Goal: Check status: Check status

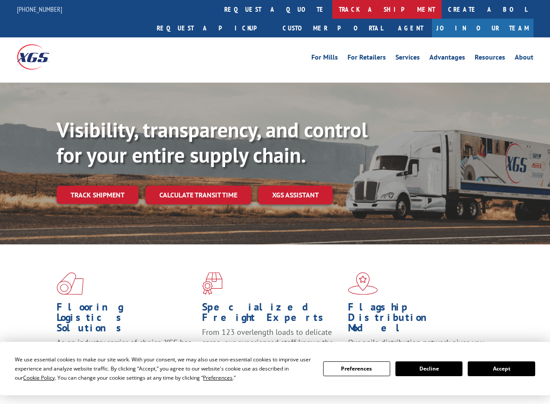
click at [332, 7] on link "track a shipment" at bounding box center [386, 9] width 109 height 19
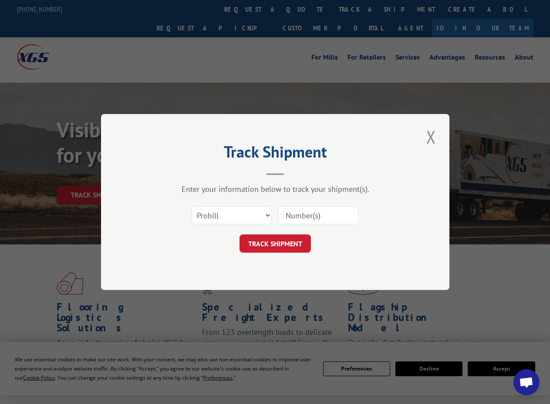
click at [326, 219] on input at bounding box center [318, 215] width 80 height 18
paste input "17509244"
type input "17509244"
click at [303, 240] on button "TRACK SHIPMENT" at bounding box center [274, 244] width 71 height 18
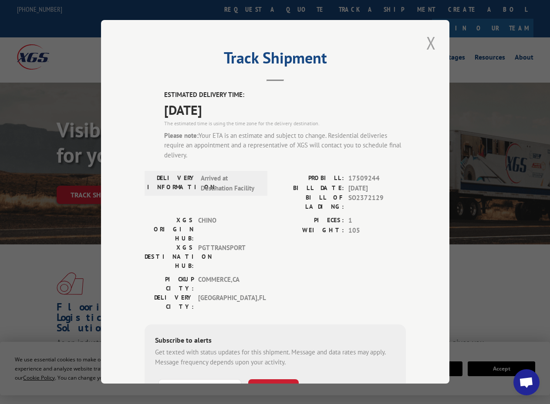
click at [427, 36] on button "Close modal" at bounding box center [430, 43] width 15 height 24
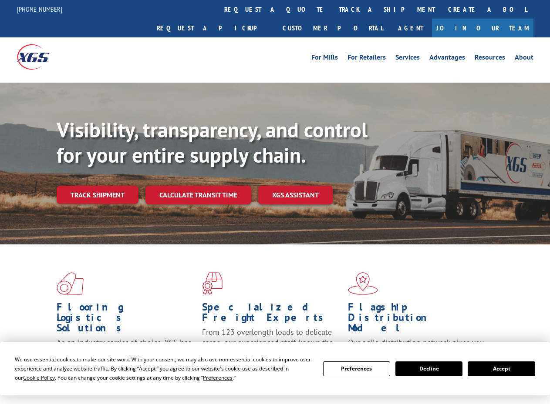
click at [332, 4] on link "track a shipment" at bounding box center [386, 9] width 109 height 19
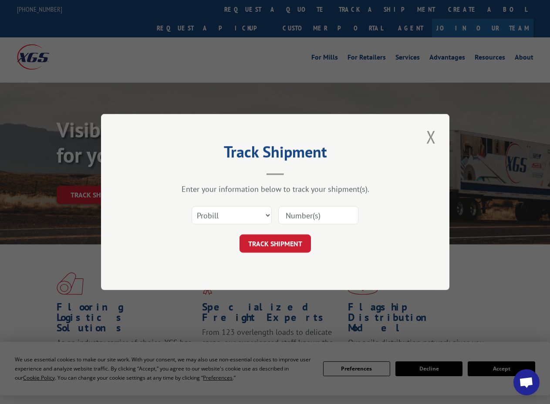
drag, startPoint x: 335, startPoint y: 215, endPoint x: 368, endPoint y: 203, distance: 35.8
click at [335, 215] on input at bounding box center [318, 215] width 80 height 18
paste input "17506274"
type input "17506274"
click at [296, 245] on button "TRACK SHIPMENT" at bounding box center [274, 244] width 71 height 18
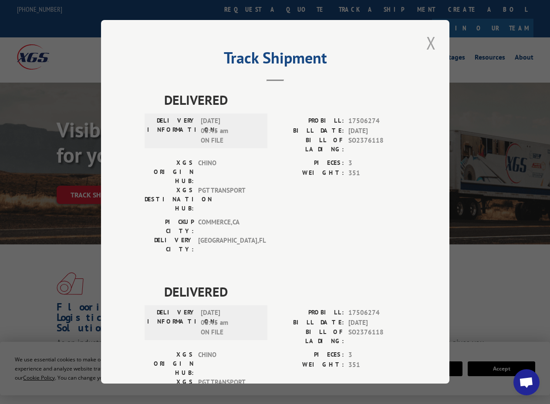
click at [425, 38] on button "Close modal" at bounding box center [430, 43] width 15 height 24
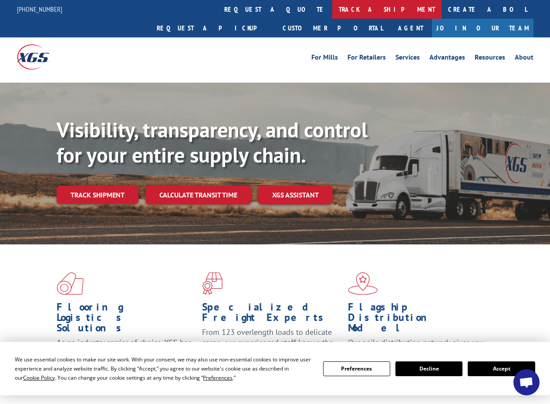
click at [332, 8] on link "track a shipment" at bounding box center [386, 9] width 109 height 19
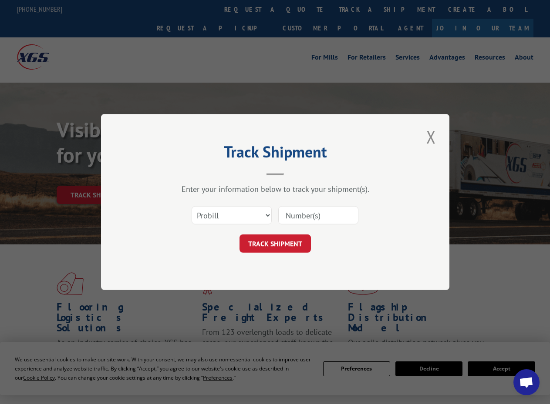
click at [302, 214] on input at bounding box center [318, 215] width 80 height 18
paste input "17509244"
type input "17509244"
click at [282, 246] on button "TRACK SHIPMENT" at bounding box center [274, 244] width 71 height 18
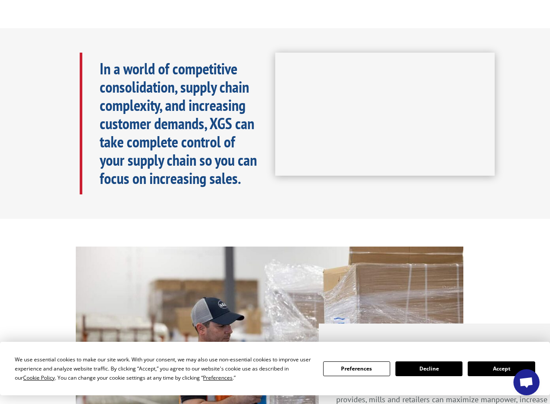
scroll to position [609, 0]
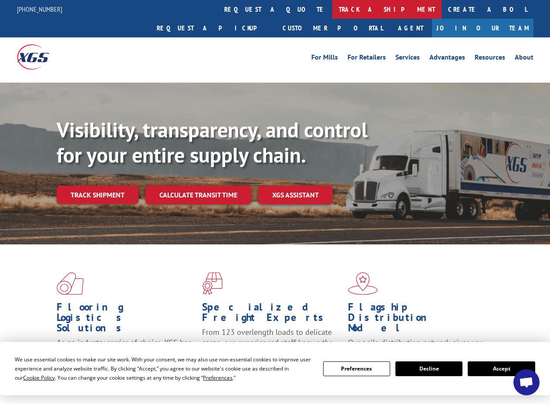
click at [332, 9] on link "track a shipment" at bounding box center [386, 9] width 109 height 19
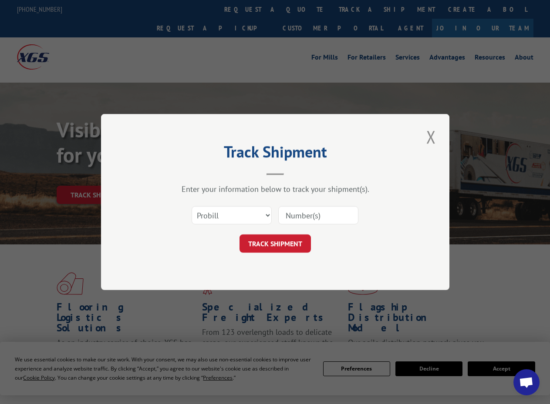
click at [303, 213] on input at bounding box center [318, 215] width 80 height 18
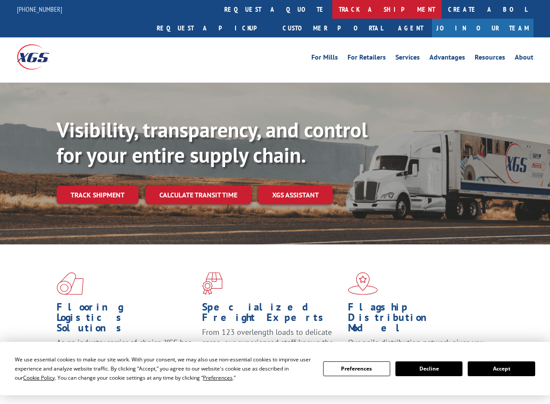
click at [332, 9] on link "track a shipment" at bounding box center [386, 9] width 109 height 19
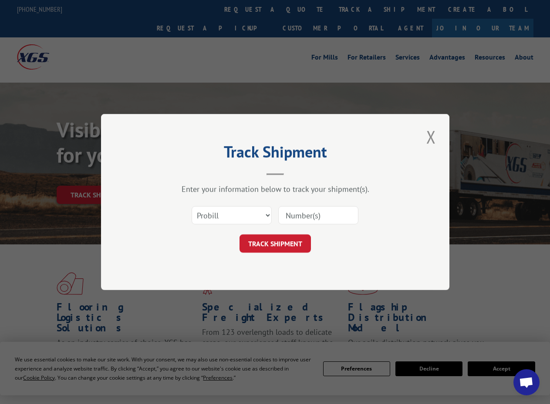
click at [304, 210] on input at bounding box center [318, 215] width 80 height 18
paste input "17509244"
type input "17509244"
click at [292, 244] on button "TRACK SHIPMENT" at bounding box center [274, 244] width 71 height 18
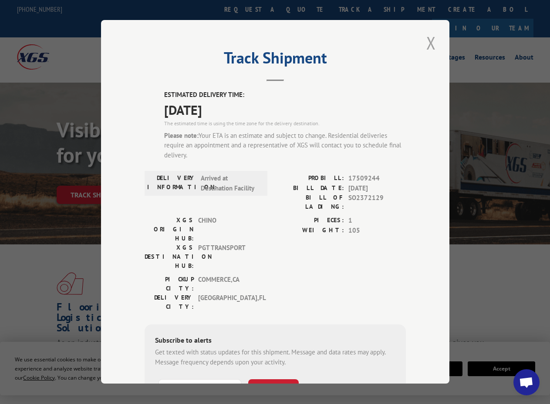
click at [423, 37] on button "Close modal" at bounding box center [430, 43] width 15 height 24
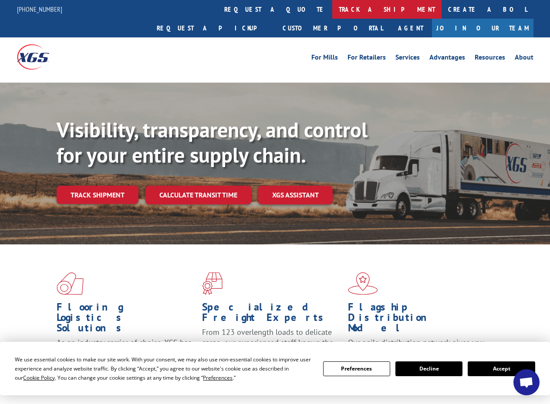
click at [332, 10] on link "track a shipment" at bounding box center [386, 9] width 109 height 19
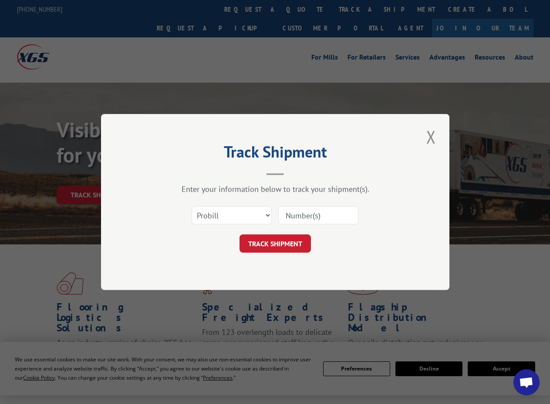
click at [323, 217] on input at bounding box center [318, 215] width 80 height 18
paste input "17509237"
type input "17509237"
click at [265, 246] on button "TRACK SHIPMENT" at bounding box center [274, 244] width 71 height 18
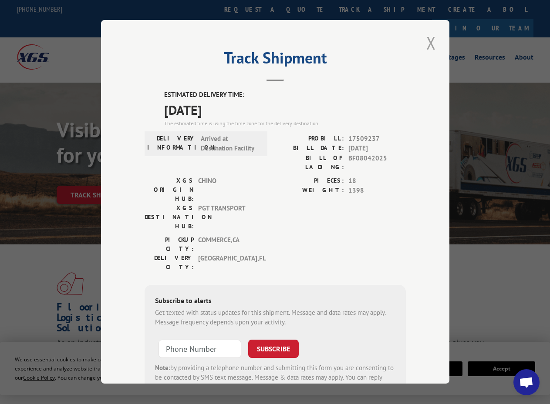
click at [432, 40] on button "Close modal" at bounding box center [430, 43] width 15 height 24
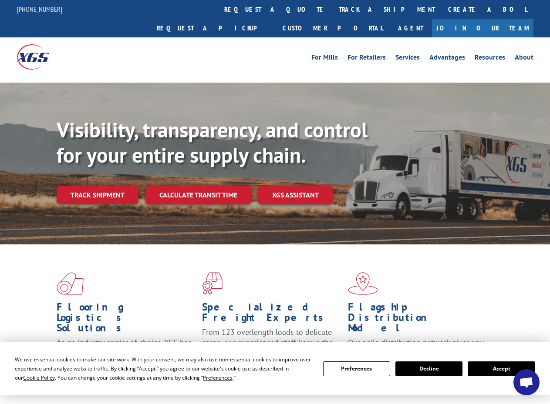
drag, startPoint x: 242, startPoint y: 7, endPoint x: 242, endPoint y: 15, distance: 7.8
click at [332, 7] on link "track a shipment" at bounding box center [386, 9] width 109 height 19
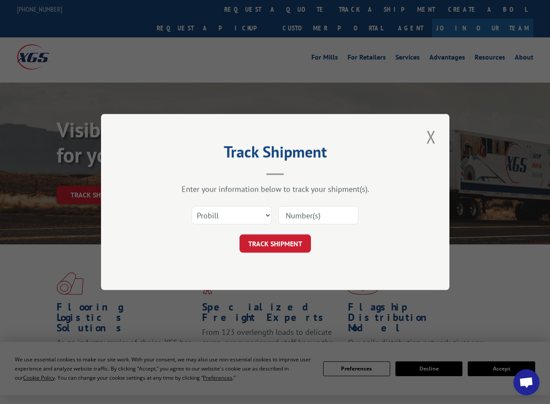
click at [309, 209] on input at bounding box center [318, 215] width 80 height 18
paste input "17509077"
type input "17509077"
click at [275, 246] on button "TRACK SHIPMENT" at bounding box center [274, 244] width 71 height 18
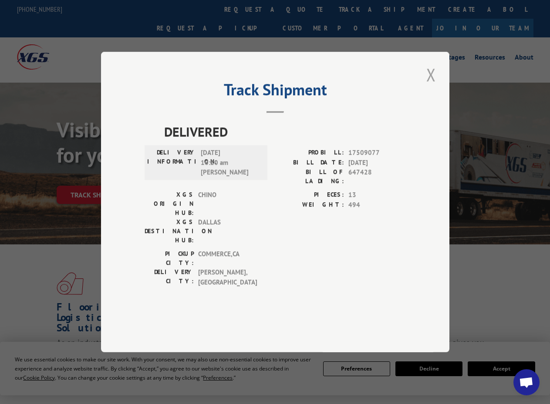
click at [427, 87] on button "Close modal" at bounding box center [430, 75] width 15 height 24
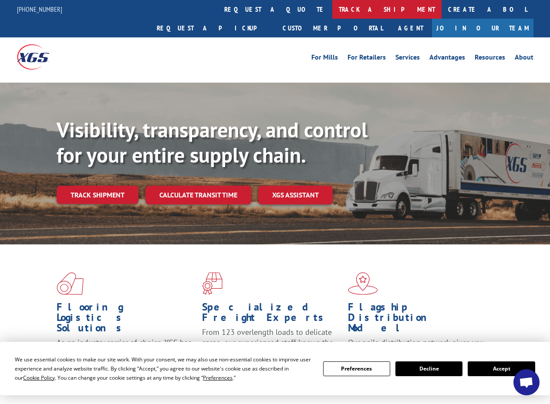
click at [332, 7] on link "track a shipment" at bounding box center [386, 9] width 109 height 19
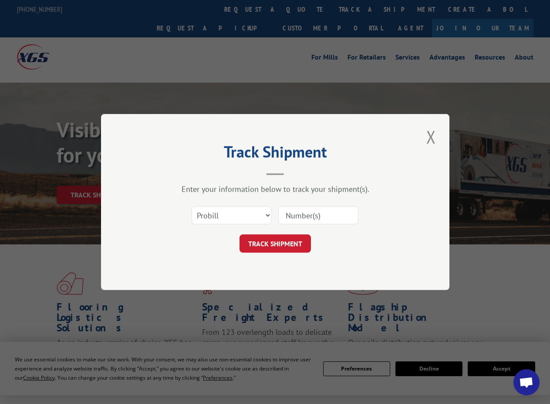
click at [309, 213] on input at bounding box center [318, 215] width 80 height 18
paste input "17499107"
type input "17499107"
click at [274, 240] on button "TRACK SHIPMENT" at bounding box center [274, 244] width 71 height 18
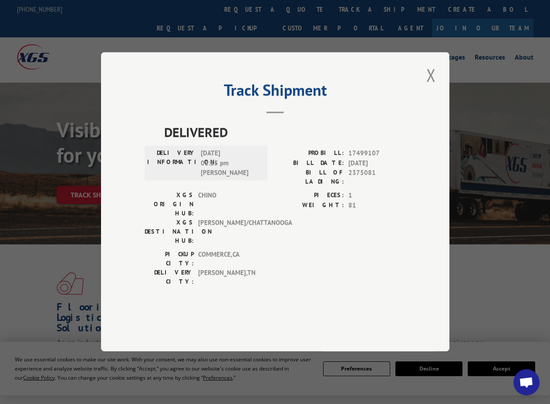
click at [419, 94] on div "Track Shipment DELIVERED DELIVERY INFORMATION: [DATE] 02:15 pm [PERSON_NAME]: 1…" at bounding box center [275, 201] width 348 height 299
click at [428, 87] on button "Close modal" at bounding box center [430, 75] width 15 height 24
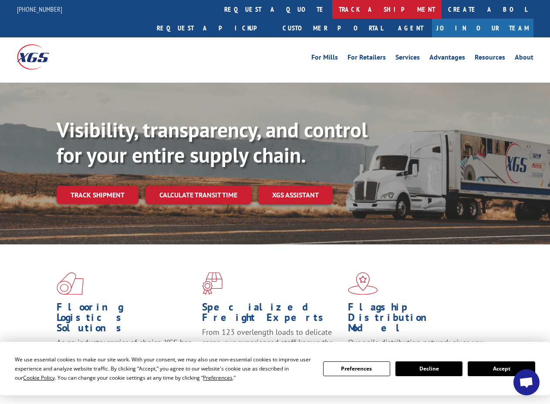
click at [332, 7] on link "track a shipment" at bounding box center [386, 9] width 109 height 19
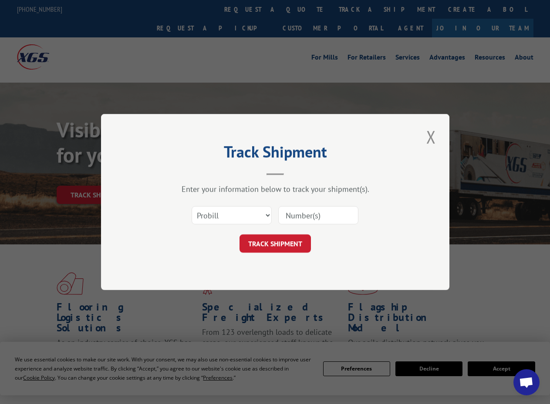
click at [299, 221] on input at bounding box center [318, 215] width 80 height 18
paste input "17507548"
type input "17507548"
click at [277, 244] on button "TRACK SHIPMENT" at bounding box center [274, 244] width 71 height 18
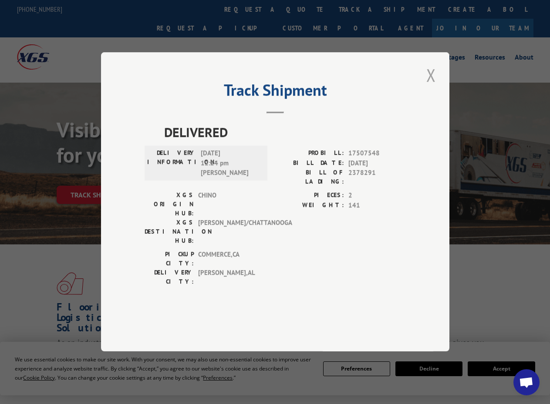
click at [430, 87] on button "Close modal" at bounding box center [430, 75] width 15 height 24
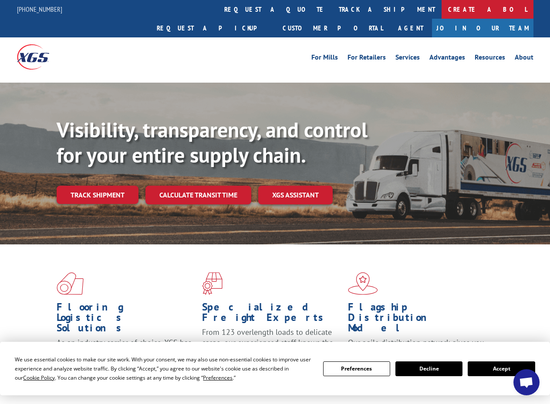
click at [441, 12] on link "Create a BOL" at bounding box center [487, 9] width 92 height 19
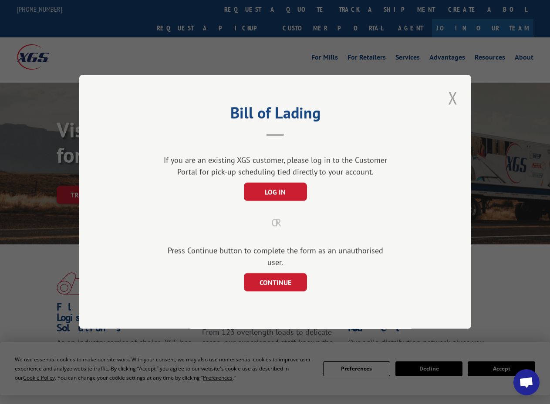
click at [452, 101] on button "Close modal" at bounding box center [452, 98] width 15 height 24
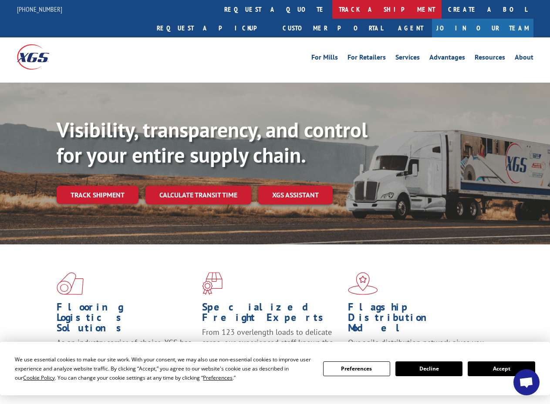
click at [332, 7] on link "track a shipment" at bounding box center [386, 9] width 109 height 19
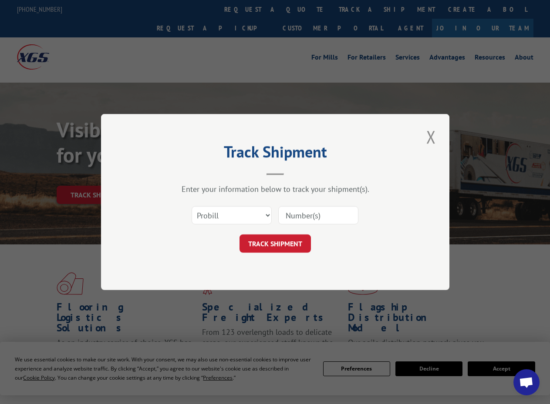
click at [306, 217] on input at bounding box center [318, 215] width 80 height 18
paste input "17507548"
type input "17507548"
click at [275, 248] on button "TRACK SHIPMENT" at bounding box center [274, 244] width 71 height 18
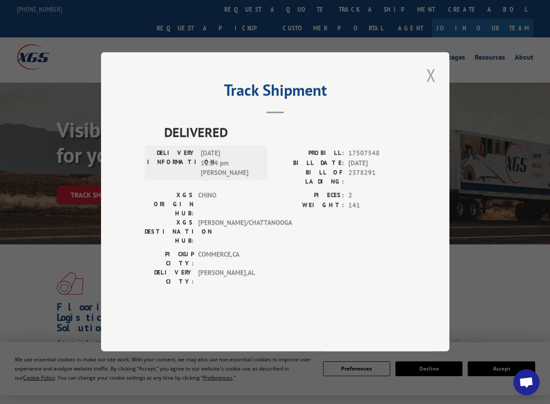
click at [431, 87] on button "Close modal" at bounding box center [430, 75] width 15 height 24
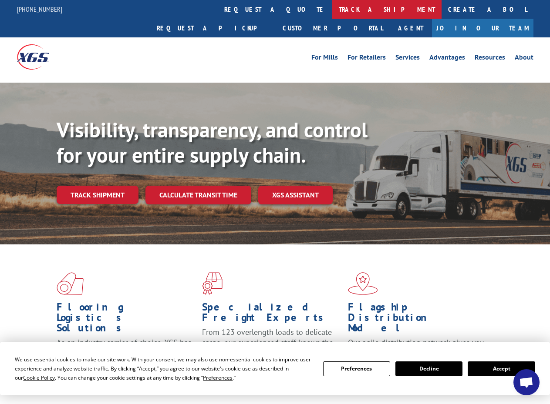
click at [332, 4] on link "track a shipment" at bounding box center [386, 9] width 109 height 19
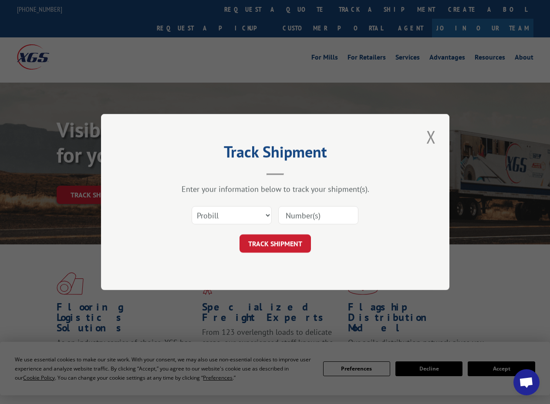
click at [307, 214] on input at bounding box center [318, 215] width 80 height 18
paste input "17509261"
type input "17509261"
click at [285, 246] on button "TRACK SHIPMENT" at bounding box center [274, 244] width 71 height 18
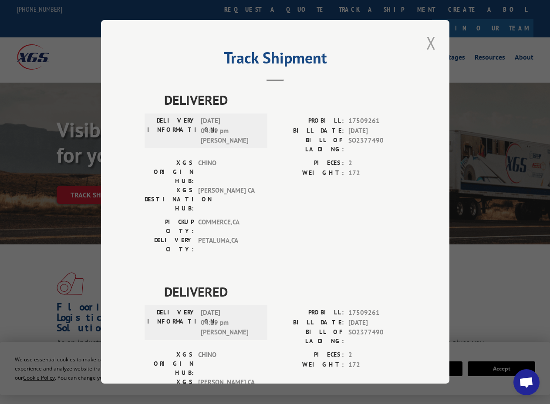
click at [425, 42] on button "Close modal" at bounding box center [430, 43] width 15 height 24
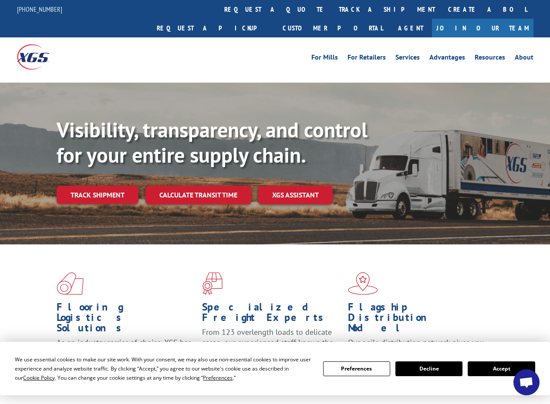
drag, startPoint x: 248, startPoint y: 13, endPoint x: 254, endPoint y: 20, distance: 9.3
click at [332, 13] on link "track a shipment" at bounding box center [386, 9] width 109 height 19
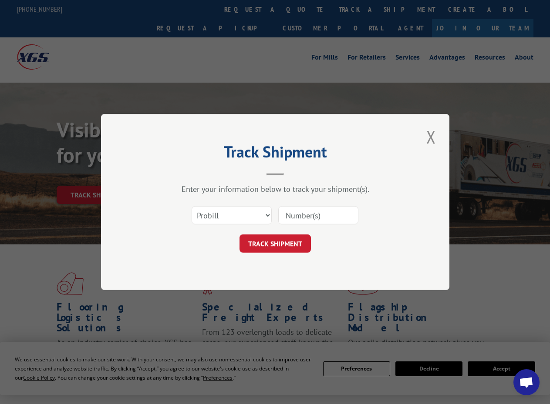
click at [320, 218] on input at bounding box center [318, 215] width 80 height 18
paste input "17509237"
type input "17509237"
click at [289, 240] on button "TRACK SHIPMENT" at bounding box center [274, 244] width 71 height 18
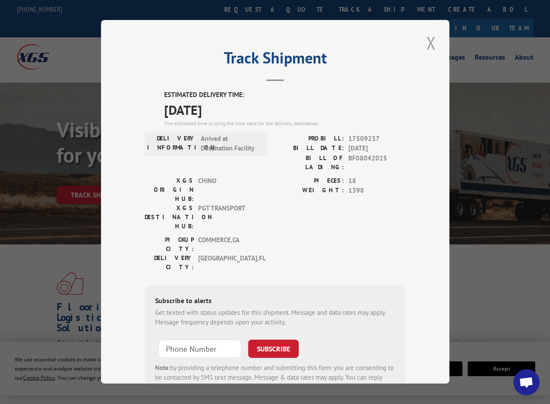
click at [426, 41] on button "Close modal" at bounding box center [430, 43] width 15 height 24
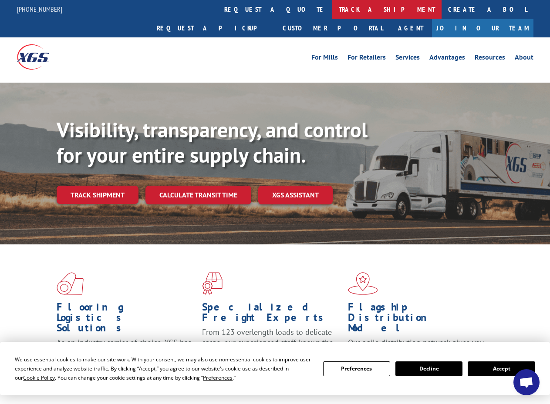
click at [332, 10] on link "track a shipment" at bounding box center [386, 9] width 109 height 19
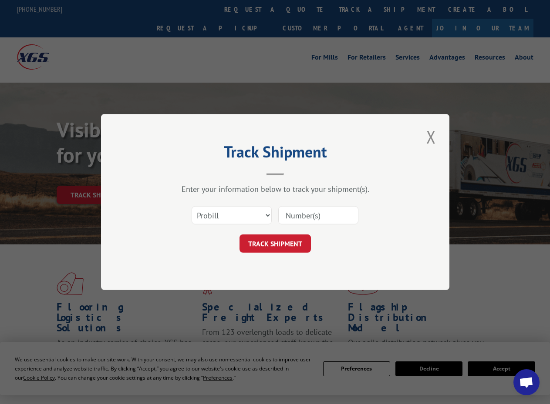
click at [318, 219] on input at bounding box center [318, 215] width 80 height 18
paste input "17509581"
type input "17509581"
click at [291, 242] on button "TRACK SHIPMENT" at bounding box center [274, 244] width 71 height 18
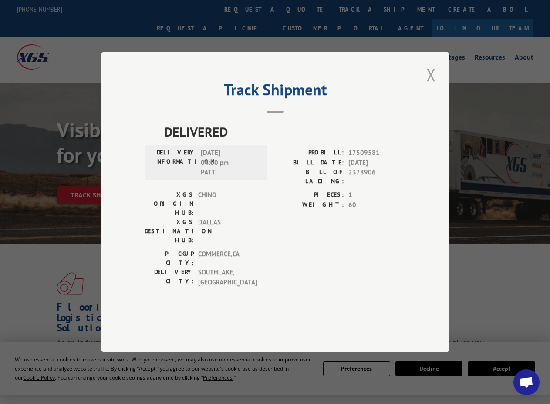
click at [429, 87] on button "Close modal" at bounding box center [430, 75] width 15 height 24
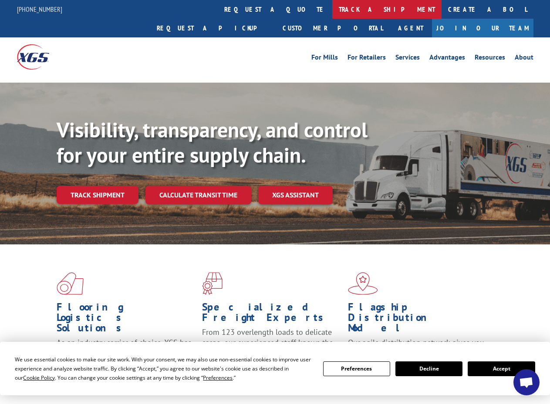
click at [332, 7] on link "track a shipment" at bounding box center [386, 9] width 109 height 19
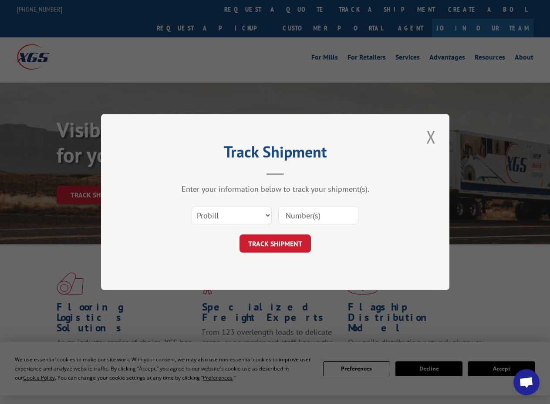
click at [296, 210] on input at bounding box center [318, 215] width 80 height 18
paste input "17509296"
type input "17509296"
click at [279, 238] on button "TRACK SHIPMENT" at bounding box center [274, 244] width 71 height 18
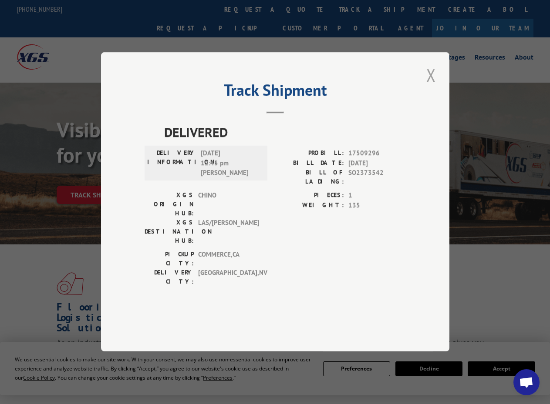
click at [430, 87] on button "Close modal" at bounding box center [430, 75] width 15 height 24
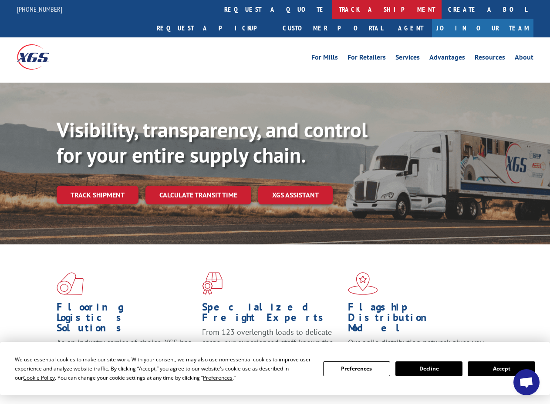
click at [332, 8] on link "track a shipment" at bounding box center [386, 9] width 109 height 19
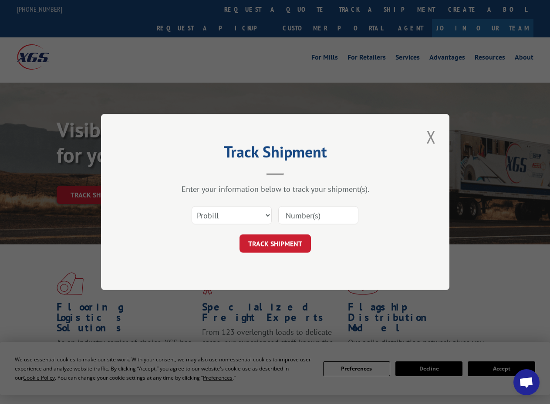
click at [319, 213] on input at bounding box center [318, 215] width 80 height 18
paste input "17509470"
type input "17509470"
click at [273, 246] on button "TRACK SHIPMENT" at bounding box center [274, 244] width 71 height 18
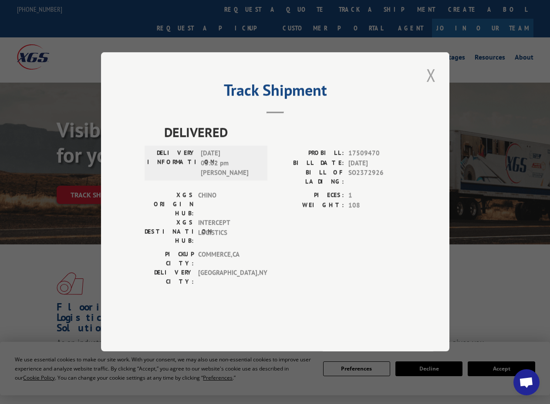
click at [431, 87] on button "Close modal" at bounding box center [430, 75] width 15 height 24
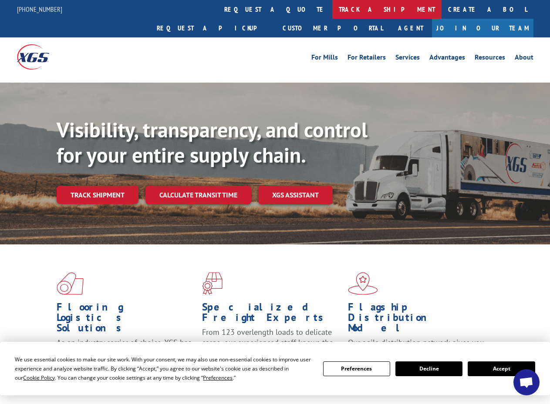
click at [332, 1] on link "track a shipment" at bounding box center [386, 9] width 109 height 19
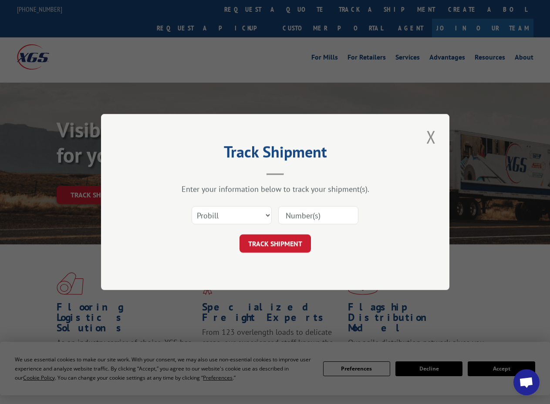
click at [305, 210] on input at bounding box center [318, 215] width 80 height 18
paste input "17509077"
type input "17509077"
click at [287, 245] on button "TRACK SHIPMENT" at bounding box center [274, 244] width 71 height 18
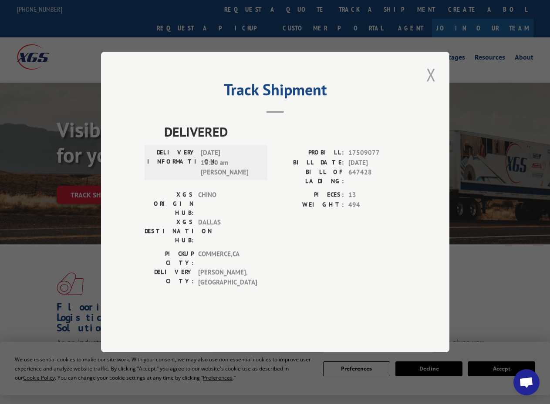
click at [430, 87] on button "Close modal" at bounding box center [430, 75] width 15 height 24
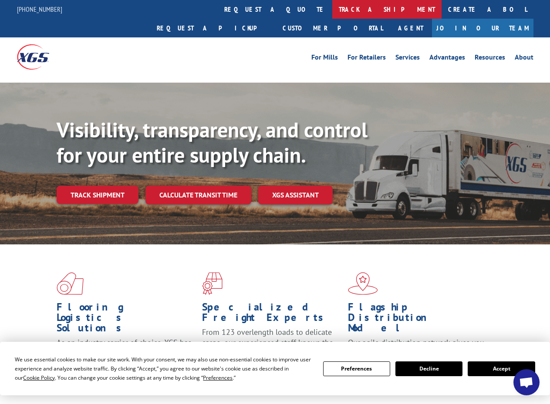
click at [332, 10] on link "track a shipment" at bounding box center [386, 9] width 109 height 19
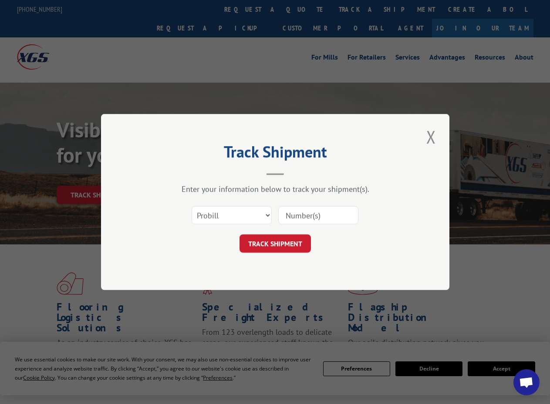
click at [314, 218] on input at bounding box center [318, 215] width 80 height 18
paste input "17504616"
type input "17504616"
click at [277, 245] on button "TRACK SHIPMENT" at bounding box center [274, 244] width 71 height 18
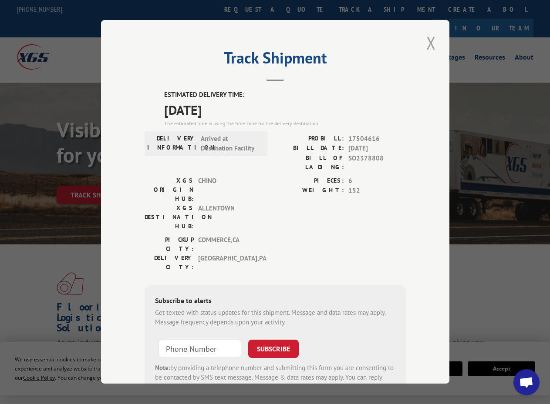
click at [425, 37] on button "Close modal" at bounding box center [430, 43] width 15 height 24
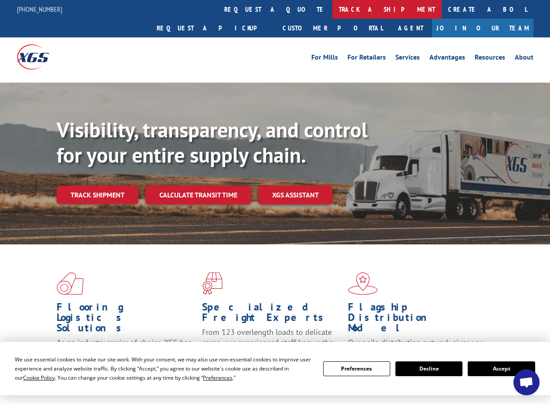
click at [332, 15] on link "track a shipment" at bounding box center [386, 9] width 109 height 19
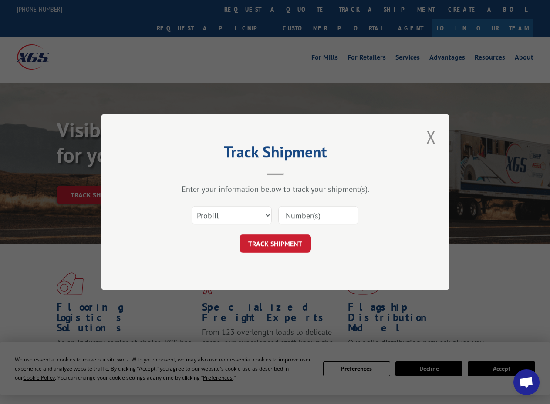
click at [307, 218] on input at bounding box center [318, 215] width 80 height 18
paste input "17504564"
type input "17504564"
click at [286, 243] on button "TRACK SHIPMENT" at bounding box center [274, 244] width 71 height 18
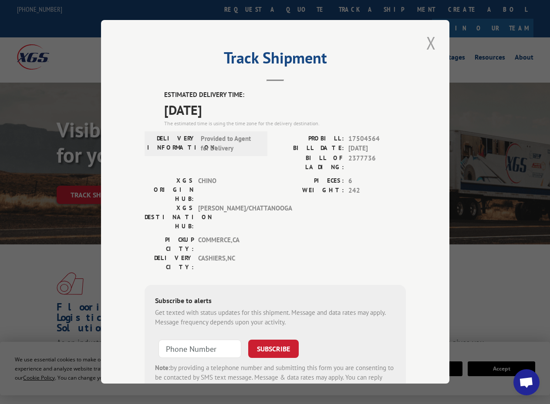
click at [433, 42] on button "Close modal" at bounding box center [430, 43] width 15 height 24
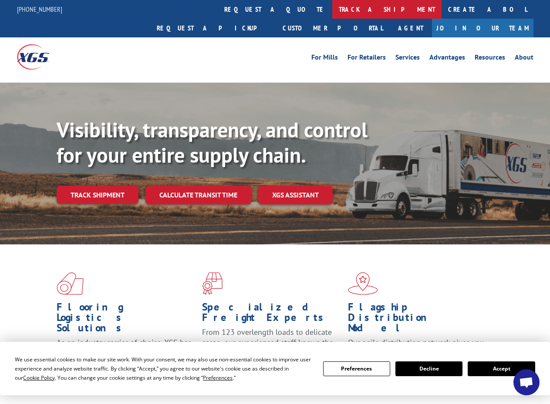
click at [332, 12] on link "track a shipment" at bounding box center [386, 9] width 109 height 19
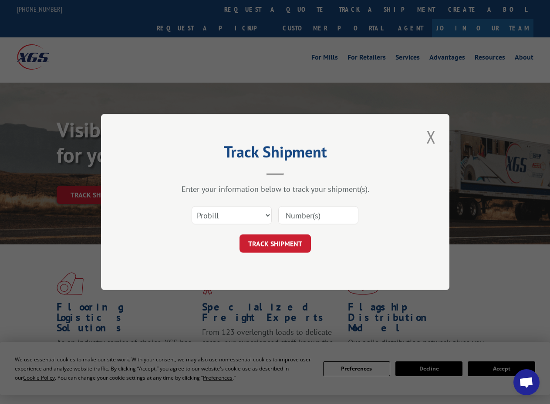
click at [316, 213] on input at bounding box center [318, 215] width 80 height 18
paste input "17504564"
type input "17504564"
click at [283, 247] on button "TRACK SHIPMENT" at bounding box center [274, 244] width 71 height 18
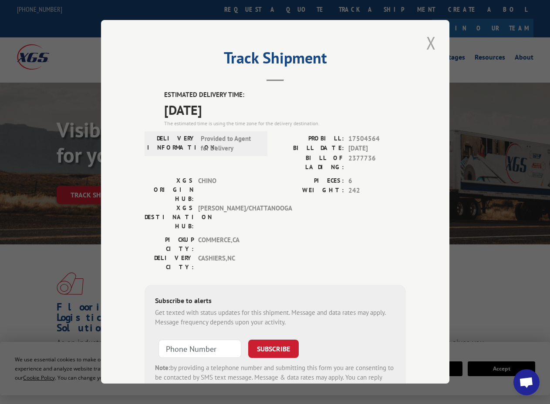
click at [426, 47] on button "Close modal" at bounding box center [430, 43] width 15 height 24
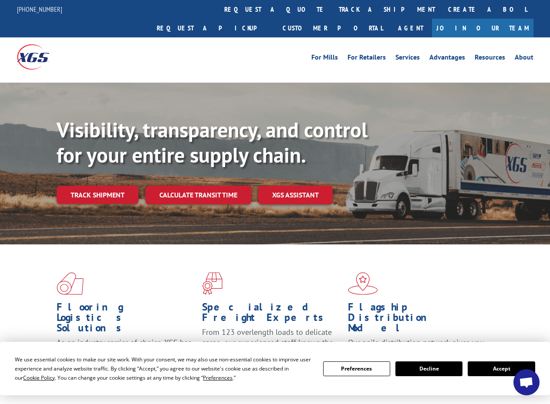
click at [263, 37] on div "For Mills For Retailers Services Advantages Resources About For Mills For Retai…" at bounding box center [275, 56] width 516 height 39
click at [332, 15] on link "track a shipment" at bounding box center [386, 9] width 109 height 19
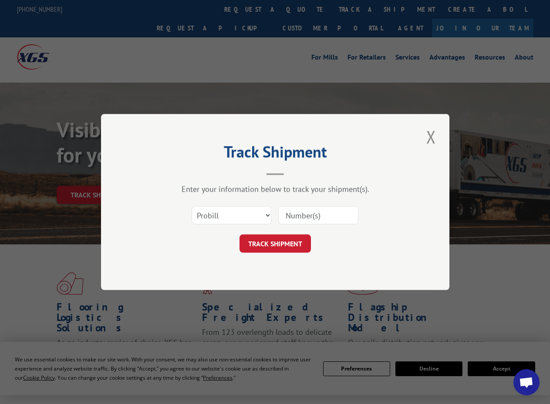
click at [298, 211] on input at bounding box center [318, 215] width 80 height 18
paste input "17511603"
type input "17511603"
click at [289, 251] on button "TRACK SHIPMENT" at bounding box center [274, 244] width 71 height 18
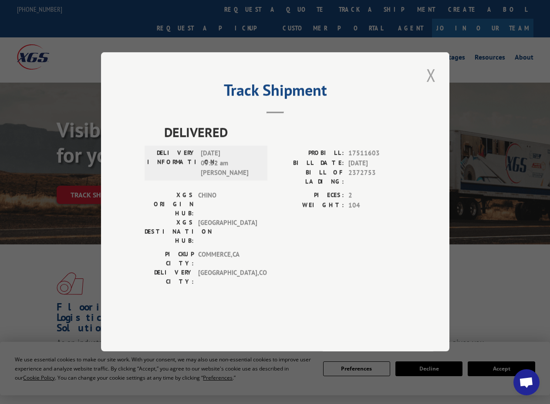
click at [428, 87] on button "Close modal" at bounding box center [430, 75] width 15 height 24
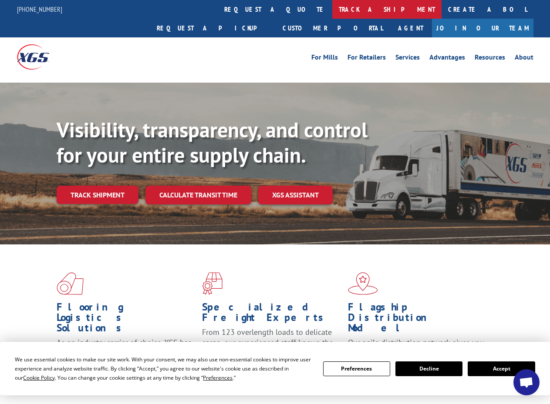
click at [332, 13] on link "track a shipment" at bounding box center [386, 9] width 109 height 19
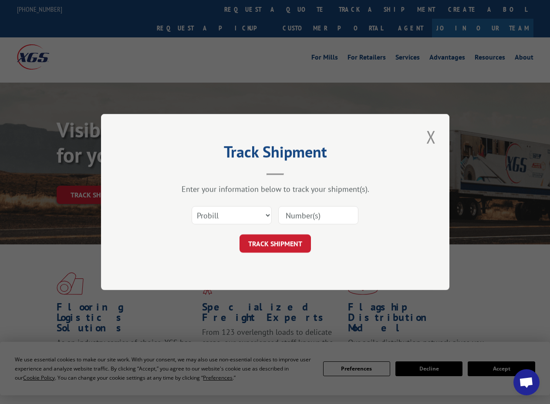
click at [304, 216] on input at bounding box center [318, 215] width 80 height 18
paste input "17509244"
type input "17509244"
click at [283, 243] on button "TRACK SHIPMENT" at bounding box center [274, 244] width 71 height 18
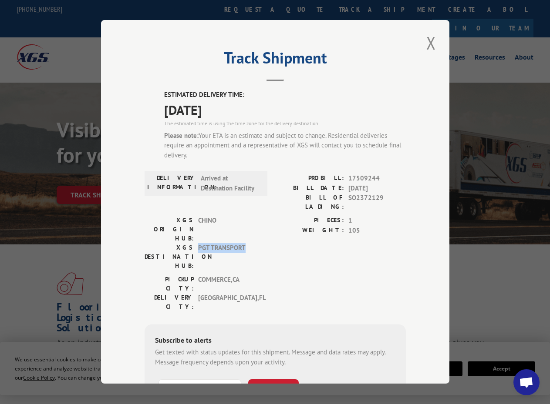
drag, startPoint x: 245, startPoint y: 219, endPoint x: 196, endPoint y: 219, distance: 48.7
click at [198, 244] on span "PGT TRANSPORT" at bounding box center [227, 257] width 59 height 27
copy span "PGT TRANSPORT"
click at [360, 177] on span "17509244" at bounding box center [376, 179] width 57 height 10
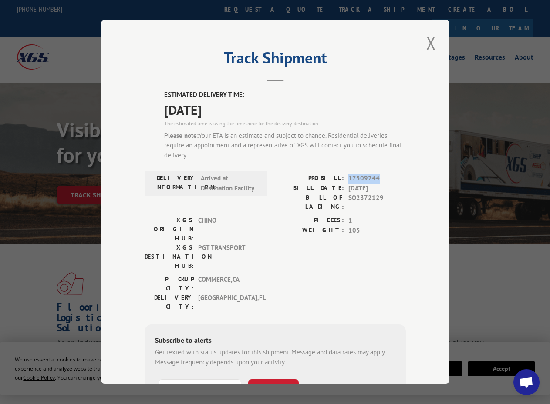
copy span "17509244"
click at [428, 45] on button "Close modal" at bounding box center [430, 43] width 15 height 24
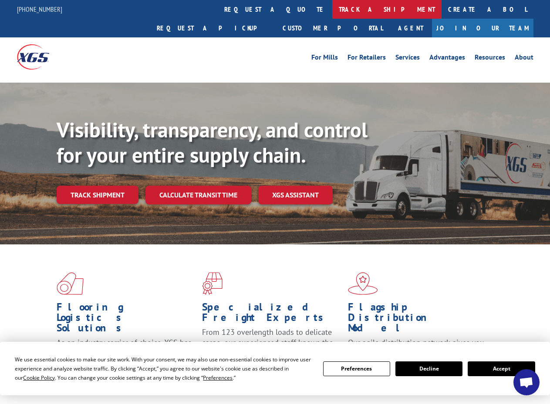
click at [332, 13] on link "track a shipment" at bounding box center [386, 9] width 109 height 19
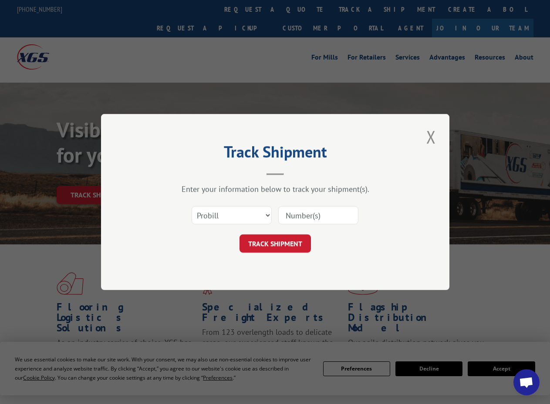
click at [337, 216] on input at bounding box center [318, 215] width 80 height 18
paste input "17509244"
type input "17509244"
click at [297, 248] on button "TRACK SHIPMENT" at bounding box center [274, 244] width 71 height 18
